Goal: Ask a question

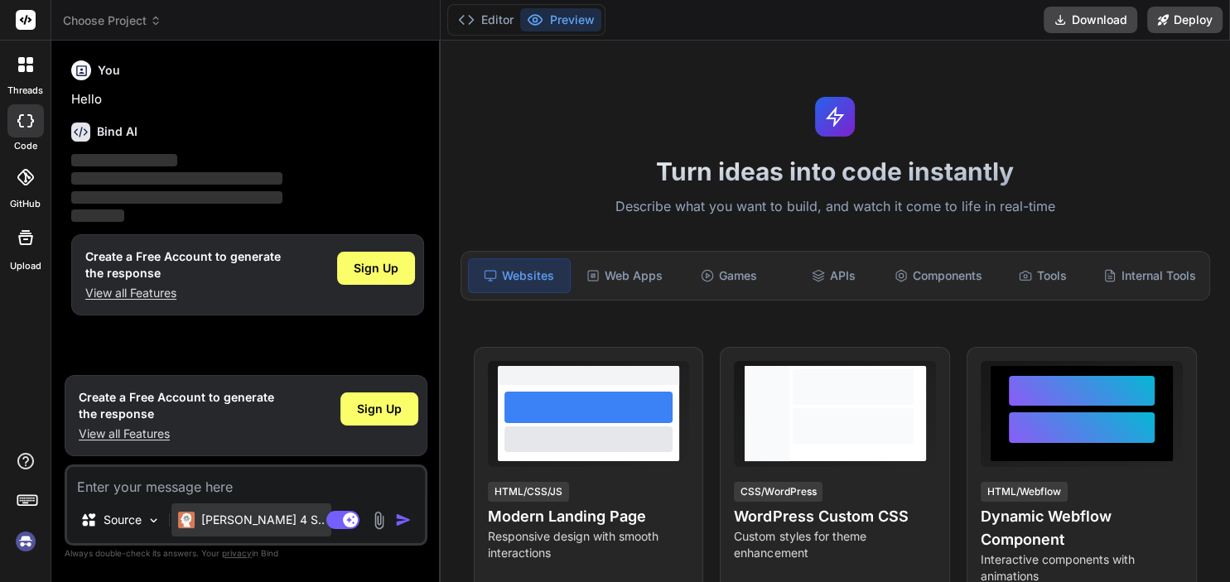
click at [257, 520] on p "[PERSON_NAME] 4 S.." at bounding box center [262, 520] width 123 height 17
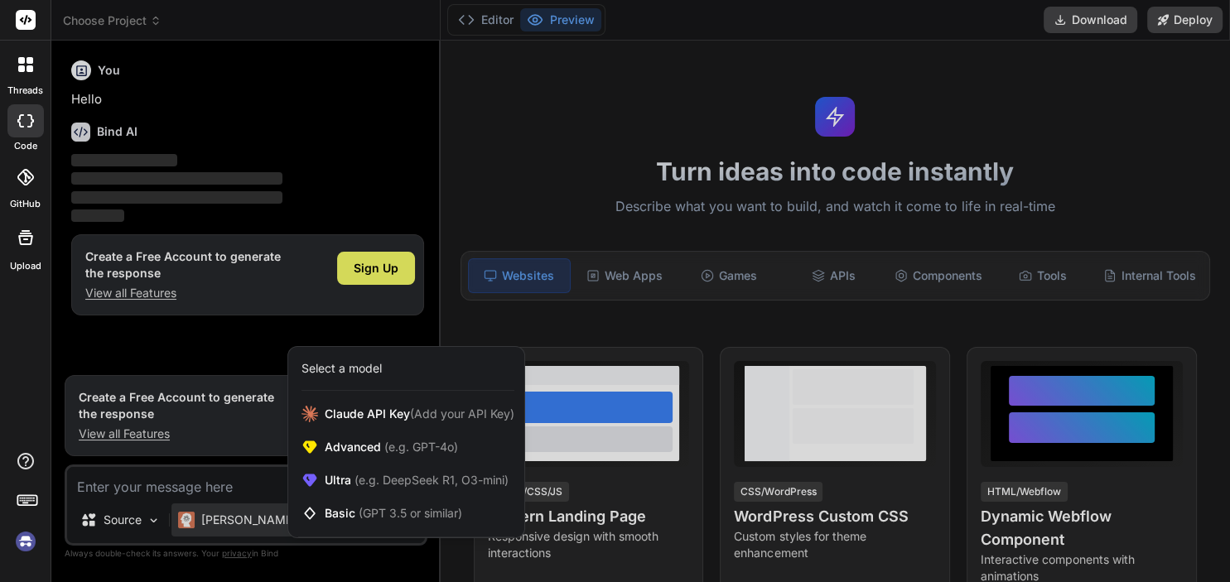
click at [254, 520] on div at bounding box center [615, 291] width 1230 height 582
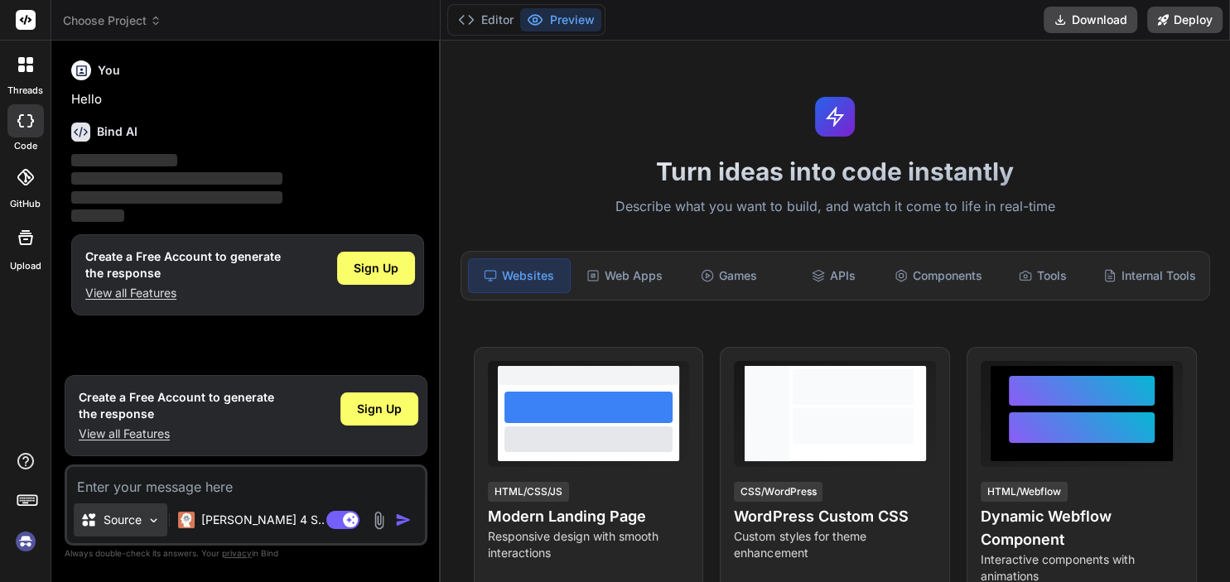
click at [128, 527] on p "Source" at bounding box center [123, 520] width 38 height 17
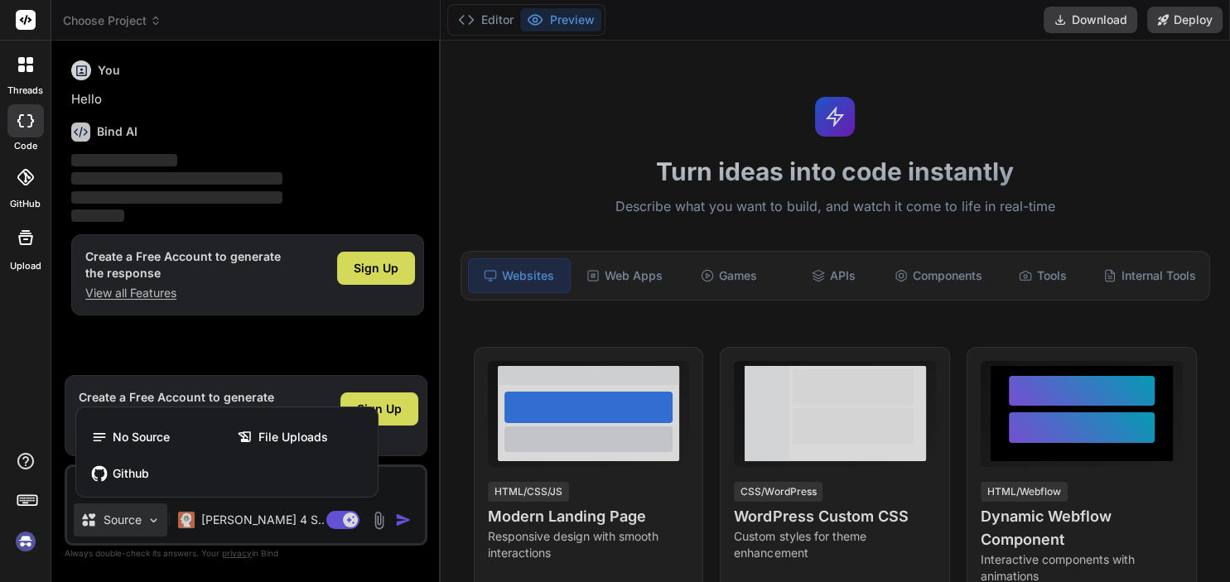
click at [128, 527] on div at bounding box center [615, 291] width 1230 height 582
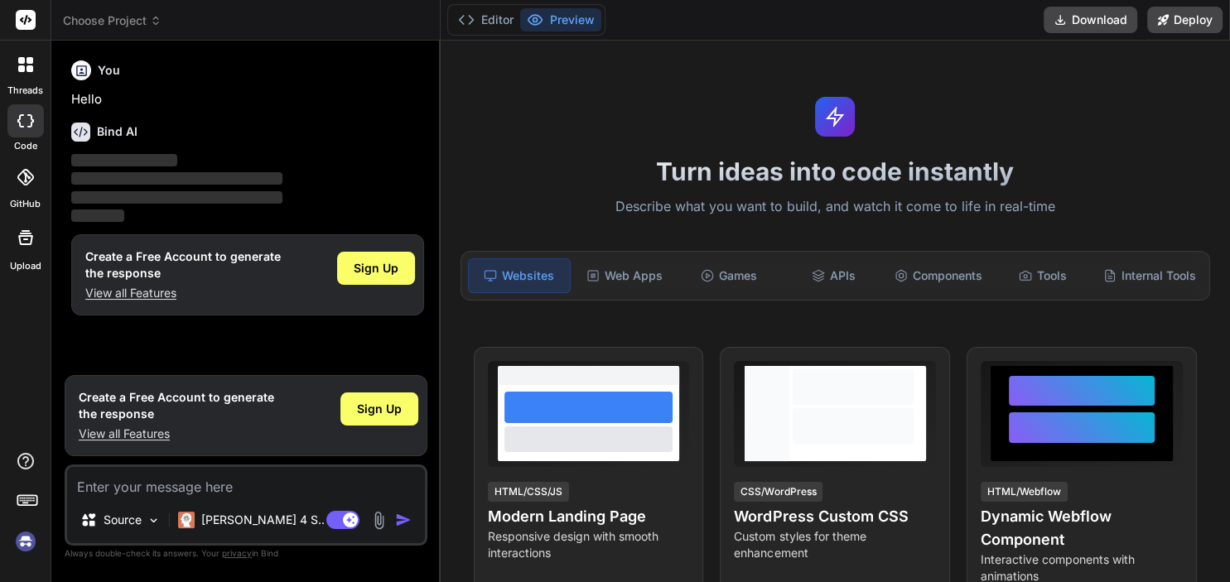
click at [250, 352] on div "You Hello Bind AI ‌ ‌ ‌ ‌ Create a Free Account to generate the response View a…" at bounding box center [248, 210] width 360 height 313
click at [274, 172] on span "‌" at bounding box center [176, 179] width 211 height 16
click at [630, 286] on div "Web Apps" at bounding box center [624, 275] width 101 height 35
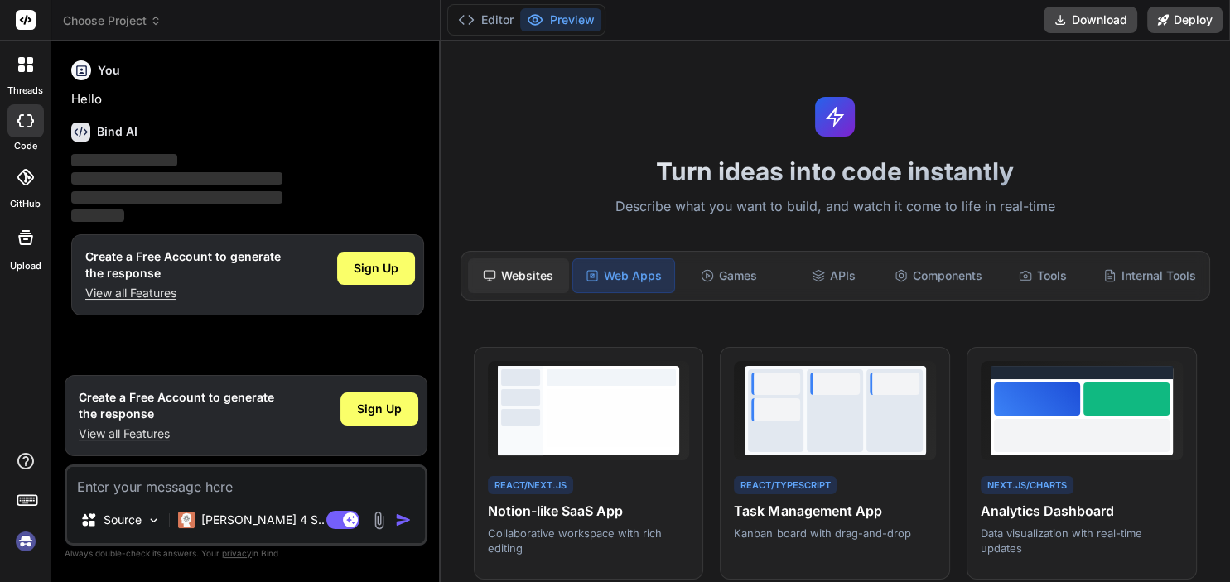
click at [541, 278] on div "Websites" at bounding box center [518, 275] width 101 height 35
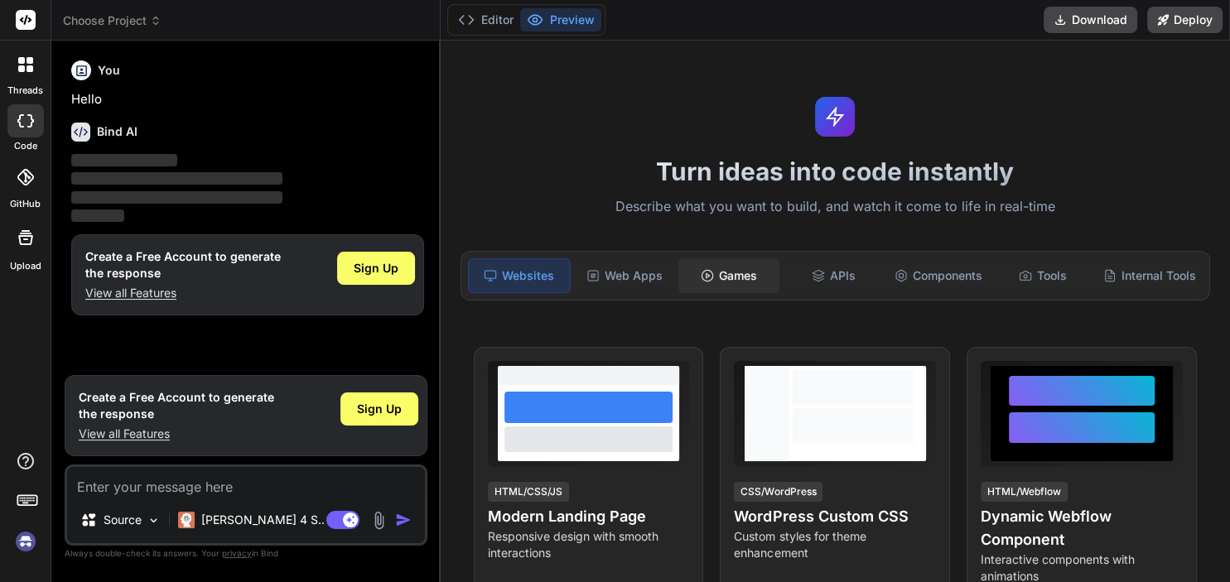
click at [755, 270] on div "Games" at bounding box center [728, 275] width 101 height 35
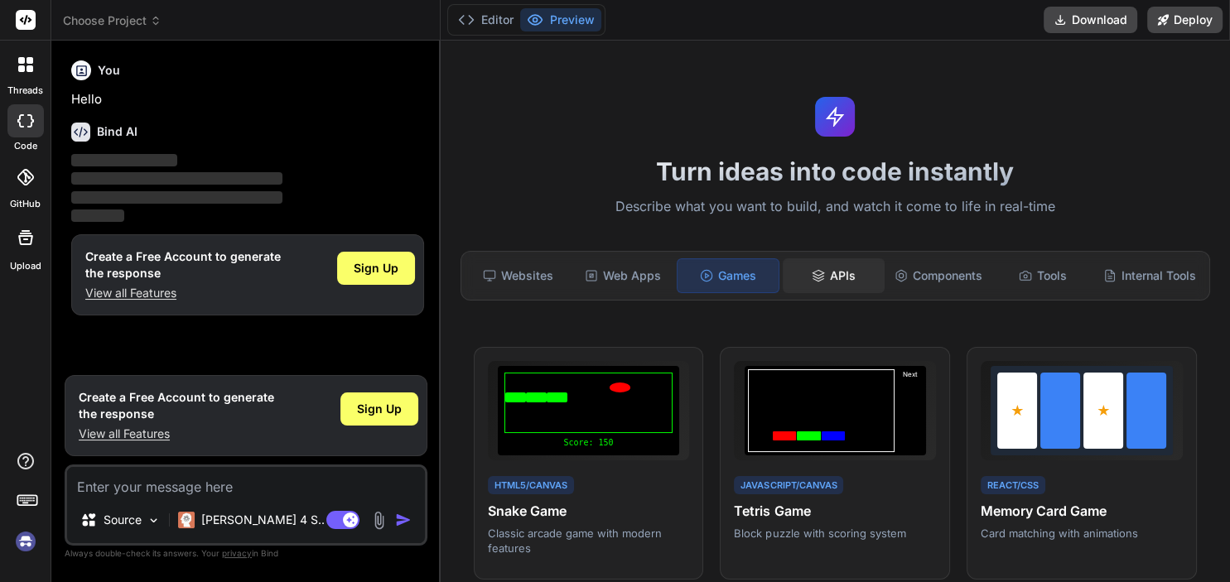
click at [823, 272] on icon at bounding box center [818, 273] width 11 height 6
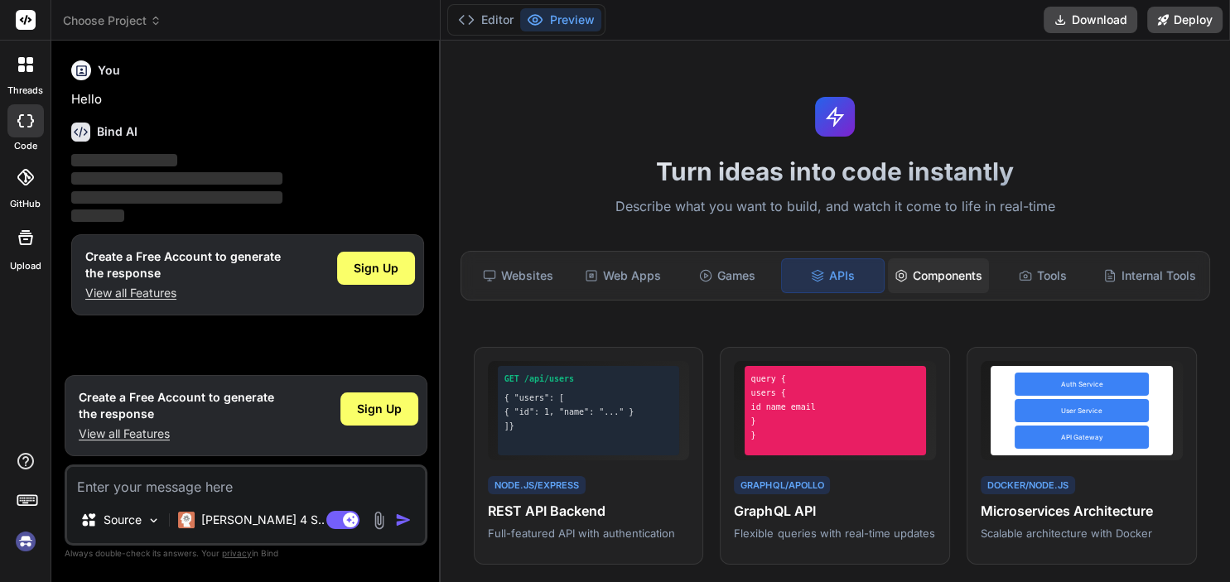
click at [945, 277] on div "Components" at bounding box center [938, 275] width 101 height 35
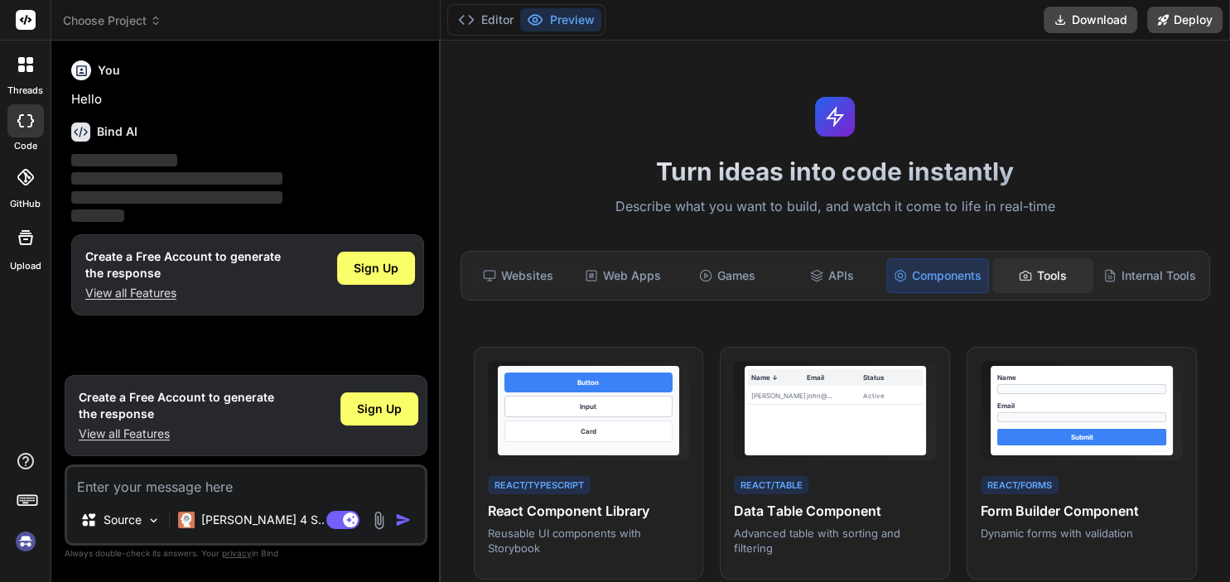
click at [1026, 281] on icon at bounding box center [1025, 275] width 13 height 13
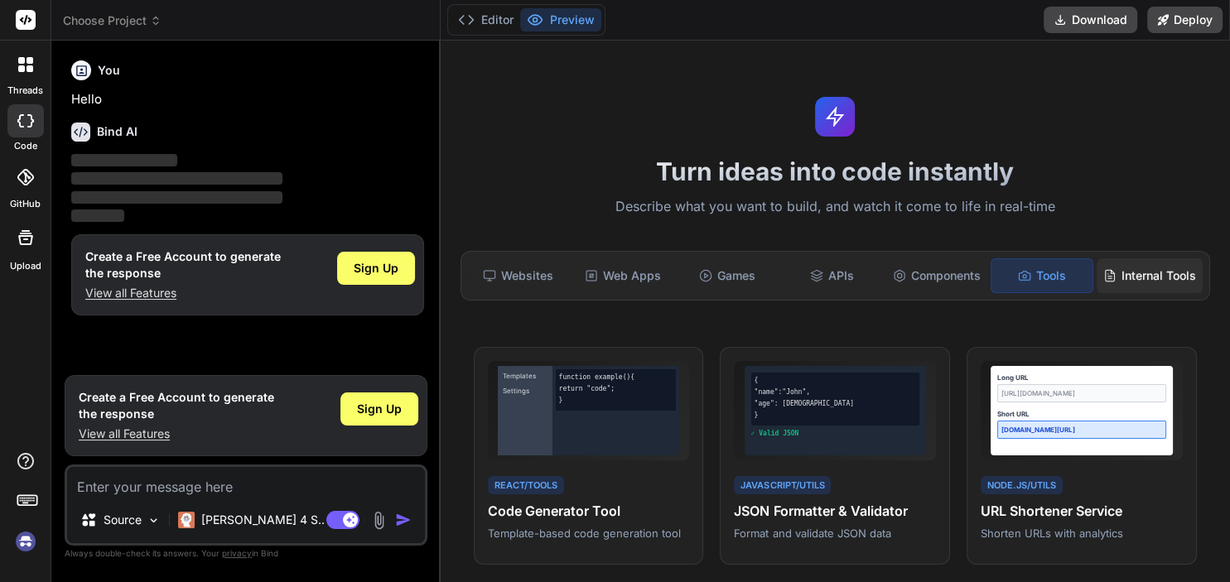
click at [1126, 277] on div "Internal Tools" at bounding box center [1150, 275] width 106 height 35
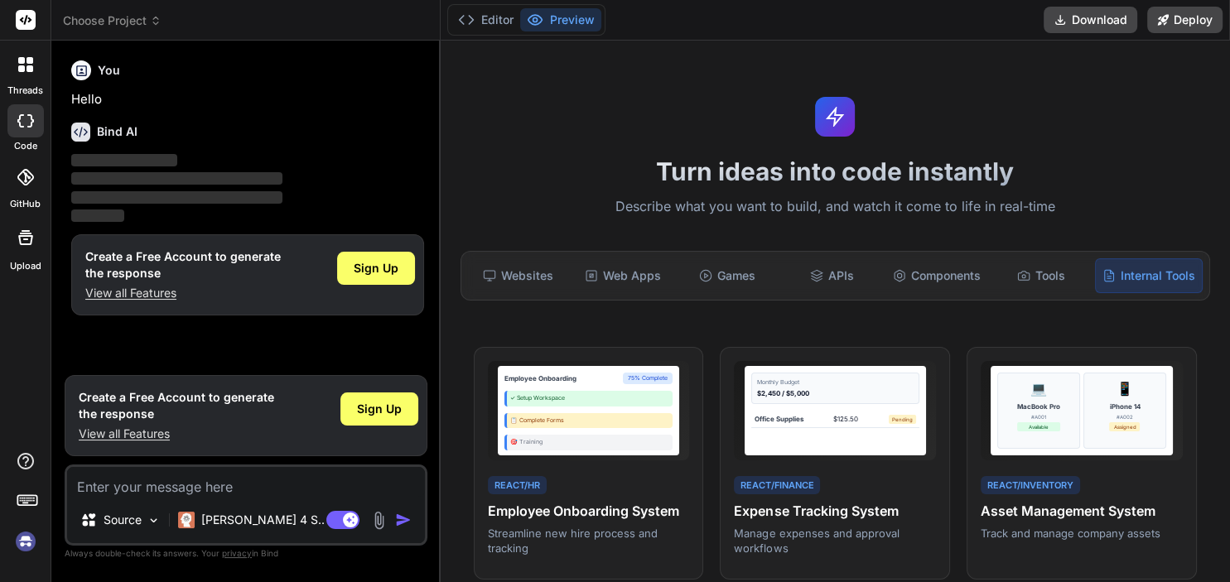
click at [26, 134] on div at bounding box center [25, 120] width 36 height 33
click at [23, 75] on div at bounding box center [25, 64] width 35 height 35
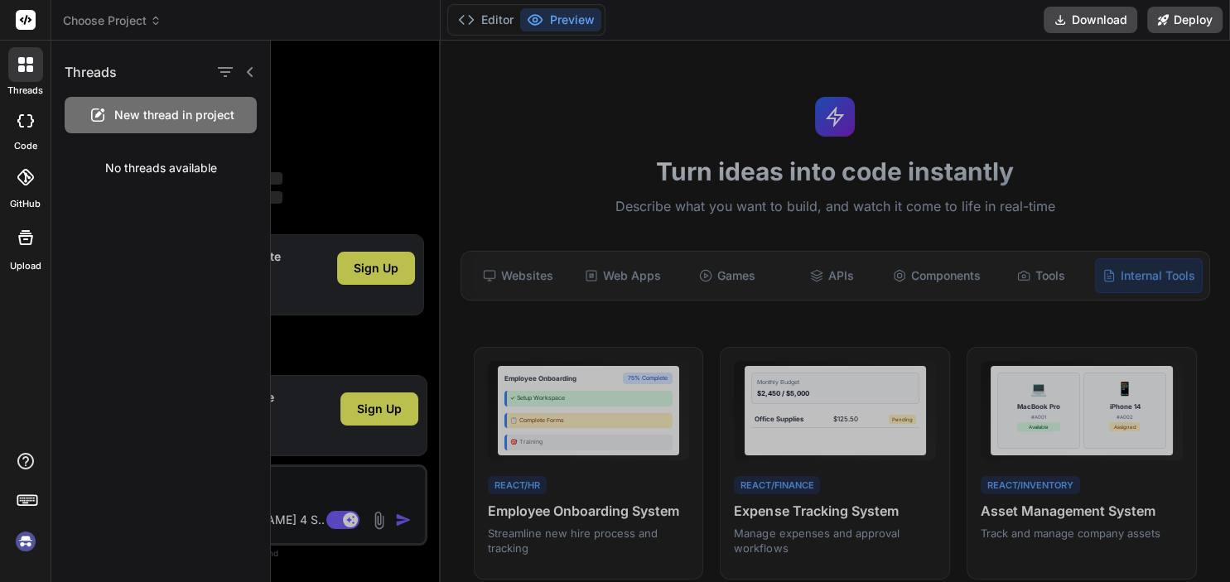
click at [23, 75] on div at bounding box center [25, 64] width 35 height 35
click at [147, 260] on div "Threads New thread in project No threads available" at bounding box center [161, 312] width 220 height 542
click at [16, 53] on div at bounding box center [25, 64] width 35 height 35
click at [32, 130] on div at bounding box center [25, 120] width 36 height 33
type textarea "x"
